Goal: Task Accomplishment & Management: Use online tool/utility

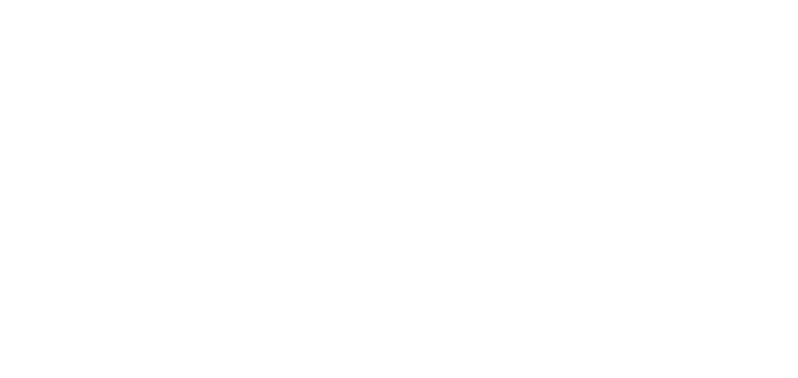
select select
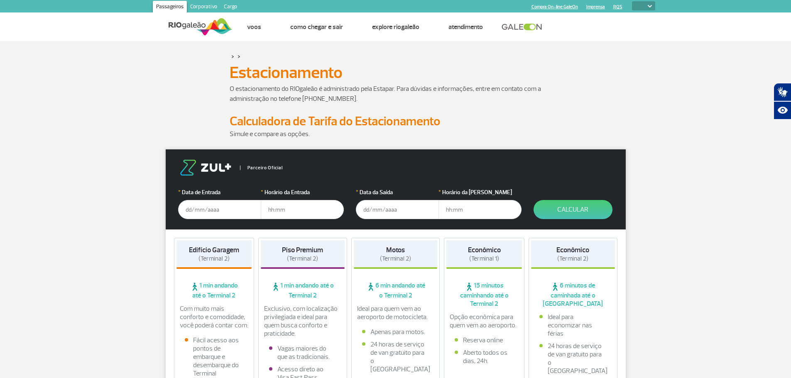
click at [206, 212] on input "text" at bounding box center [219, 209] width 83 height 19
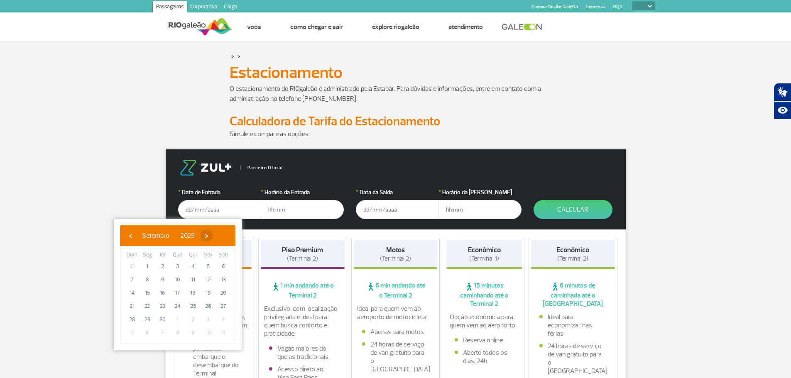
click at [213, 242] on span "›" at bounding box center [206, 236] width 12 height 12
click at [177, 295] on span "15" at bounding box center [177, 293] width 13 height 13
type input "[DATE]"
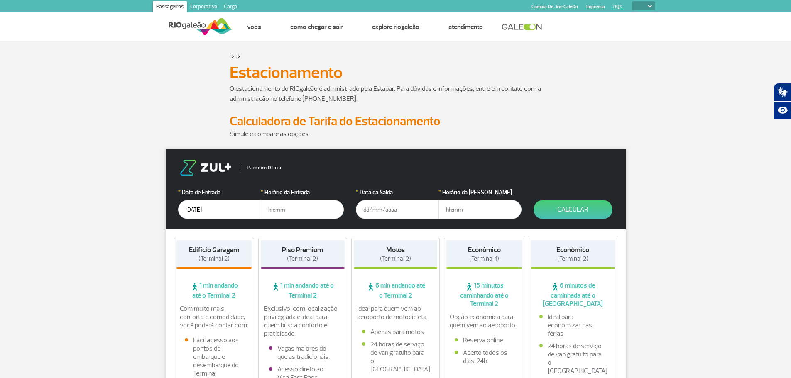
click at [289, 208] on input "text" at bounding box center [302, 209] width 83 height 19
type input "16:00"
type input "1"
click at [370, 211] on input "19" at bounding box center [397, 209] width 83 height 19
click at [409, 210] on input "[DATE]" at bounding box center [397, 209] width 83 height 19
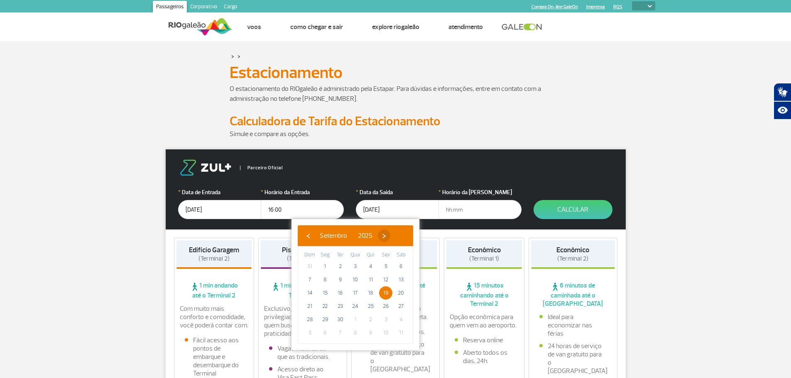
click at [390, 232] on span "›" at bounding box center [384, 236] width 12 height 12
click at [314, 309] on span "19" at bounding box center [309, 306] width 13 height 13
type input "[DATE]"
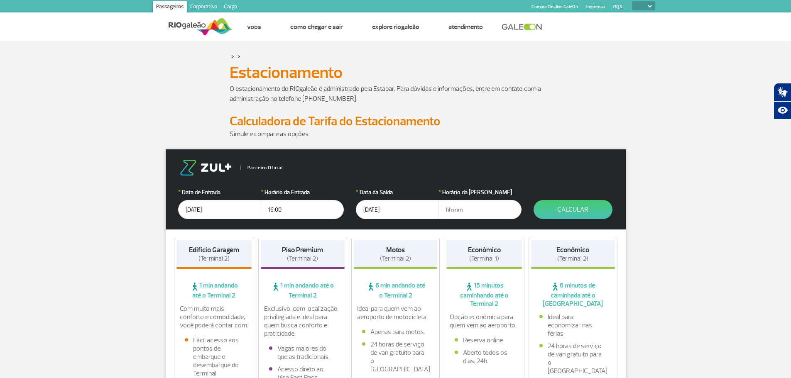
click at [486, 206] on input "text" at bounding box center [480, 209] width 83 height 19
type input "21:00"
click at [570, 215] on button "Calcular" at bounding box center [573, 209] width 79 height 19
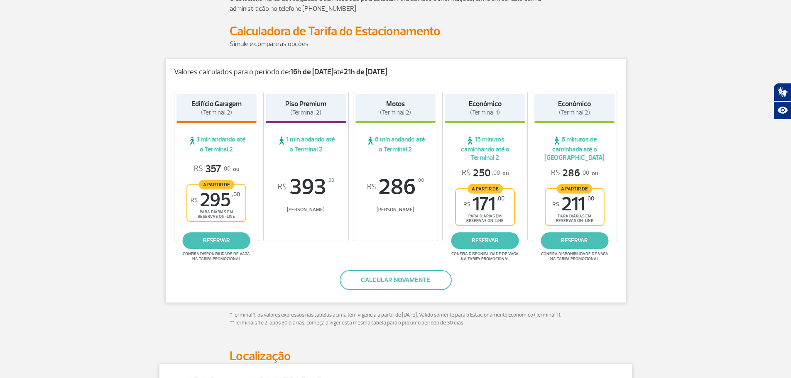
scroll to position [88, 0]
